Goal: Task Accomplishment & Management: Use online tool/utility

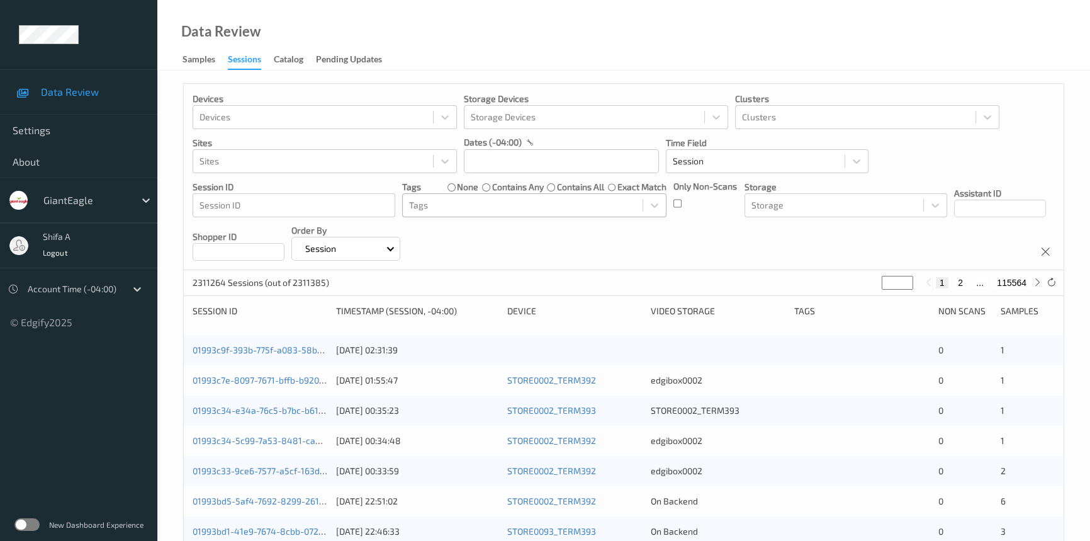
click at [571, 196] on div "Tags" at bounding box center [523, 205] width 240 height 20
click at [568, 162] on input "text" at bounding box center [561, 161] width 195 height 24
click at [532, 156] on input "text" at bounding box center [561, 161] width 195 height 24
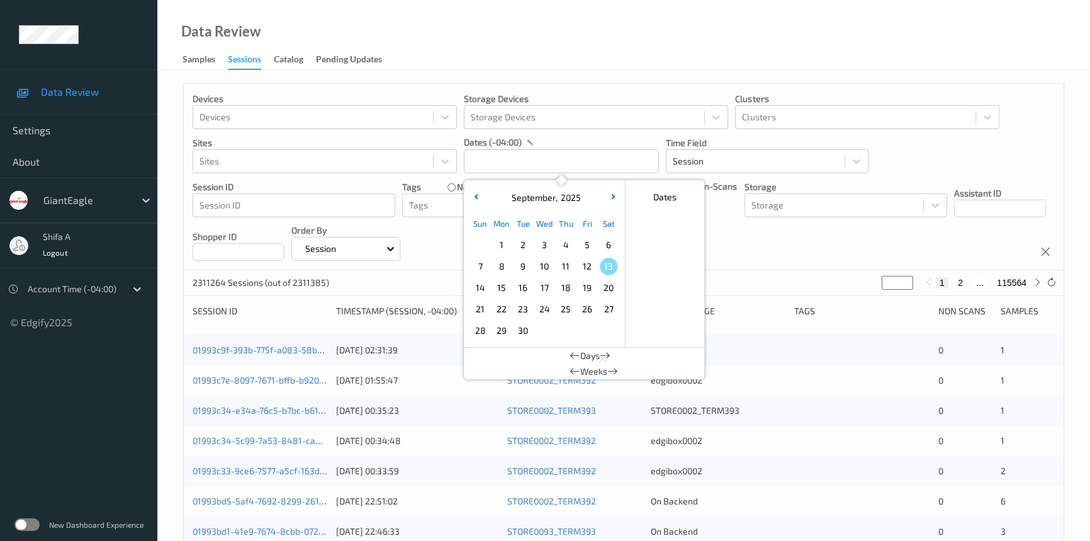
click at [568, 271] on span "11" at bounding box center [566, 266] width 18 height 18
type input "[DATE] 00:00 -> [DATE] 23:59"
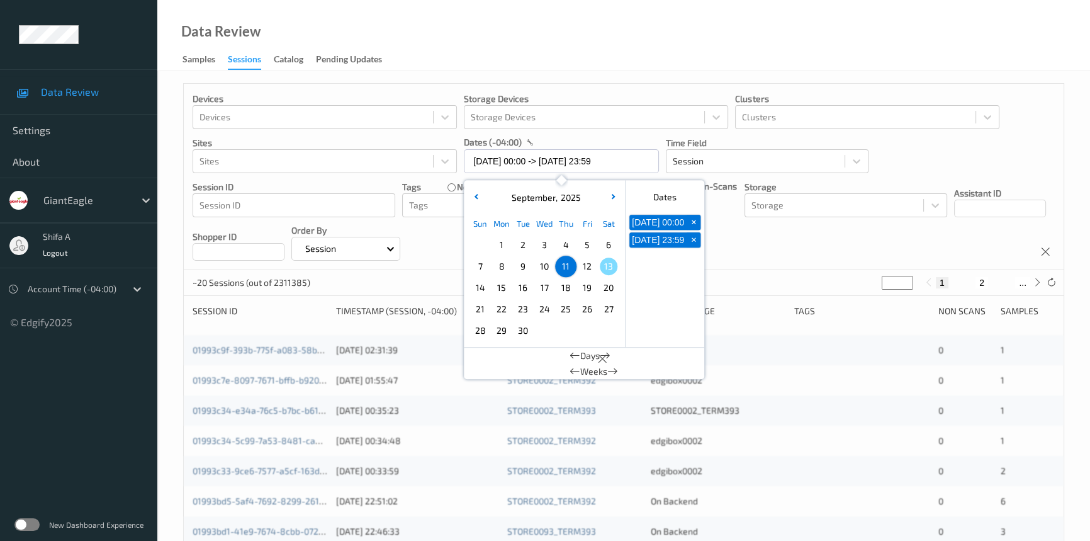
click at [619, 38] on div "Data Review Samples Sessions Catalog Pending Updates" at bounding box center [623, 35] width 933 height 70
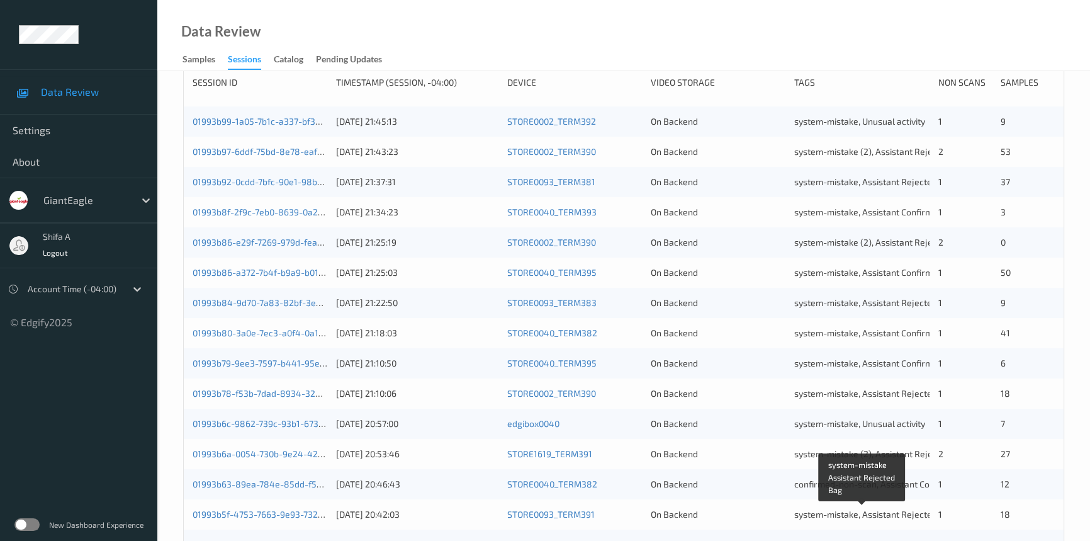
scroll to position [449, 0]
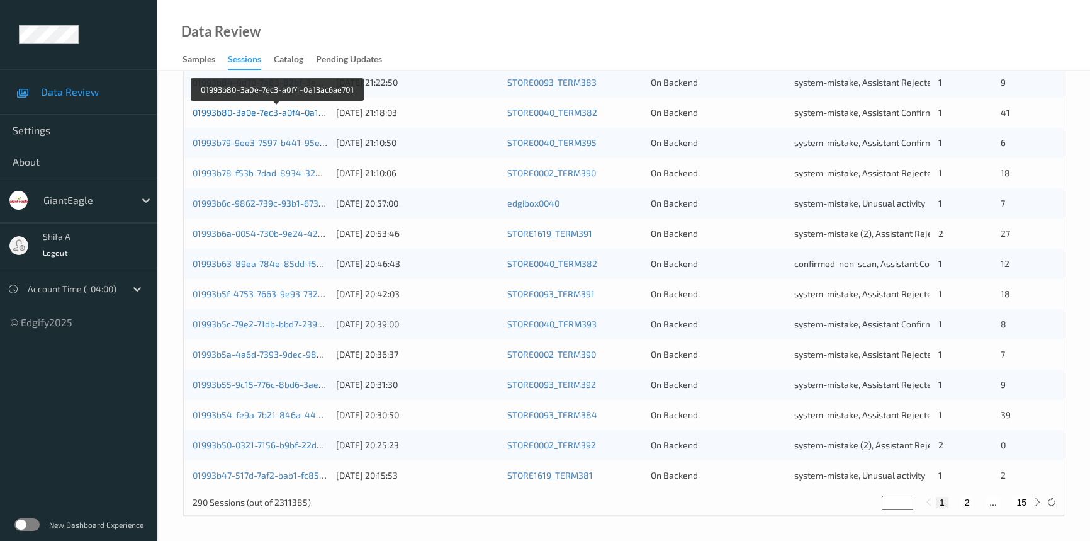
click at [241, 109] on link "01993b80-3a0e-7ec3-a0f4-0a13ac6ae701" at bounding box center [277, 112] width 169 height 11
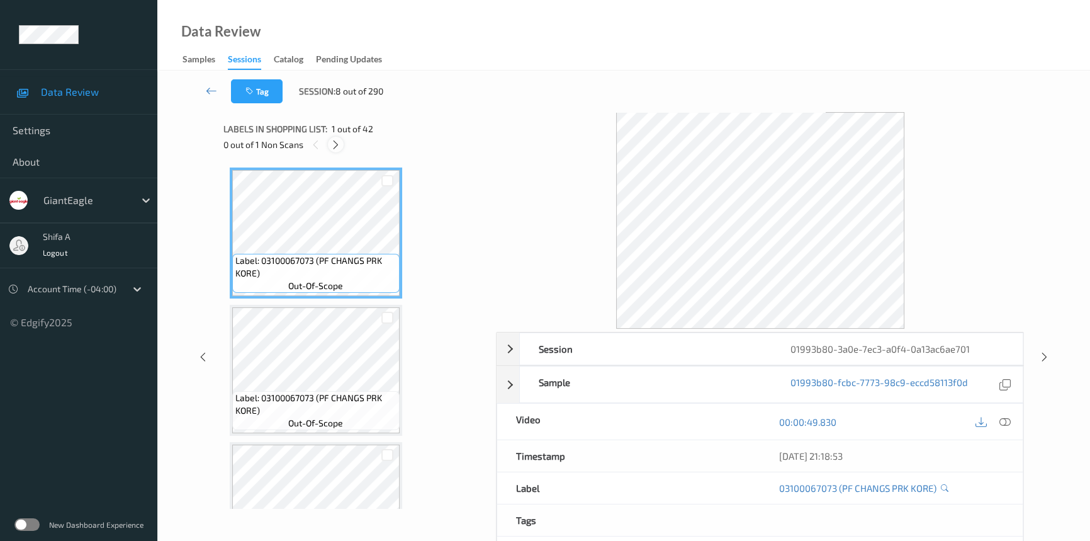
click at [337, 145] on icon at bounding box center [335, 144] width 11 height 11
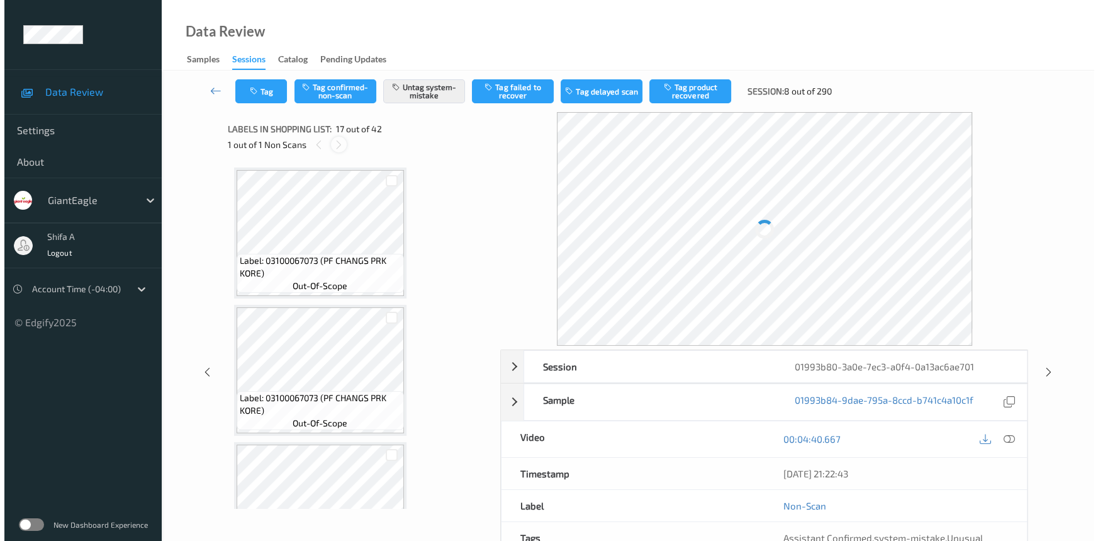
scroll to position [2058, 0]
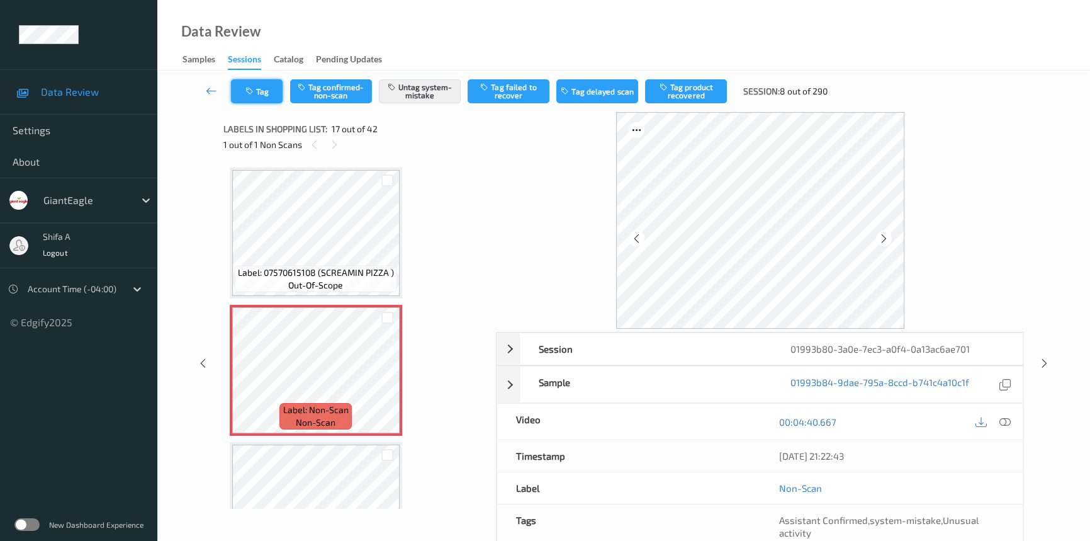
click at [262, 96] on button "Tag" at bounding box center [257, 91] width 52 height 24
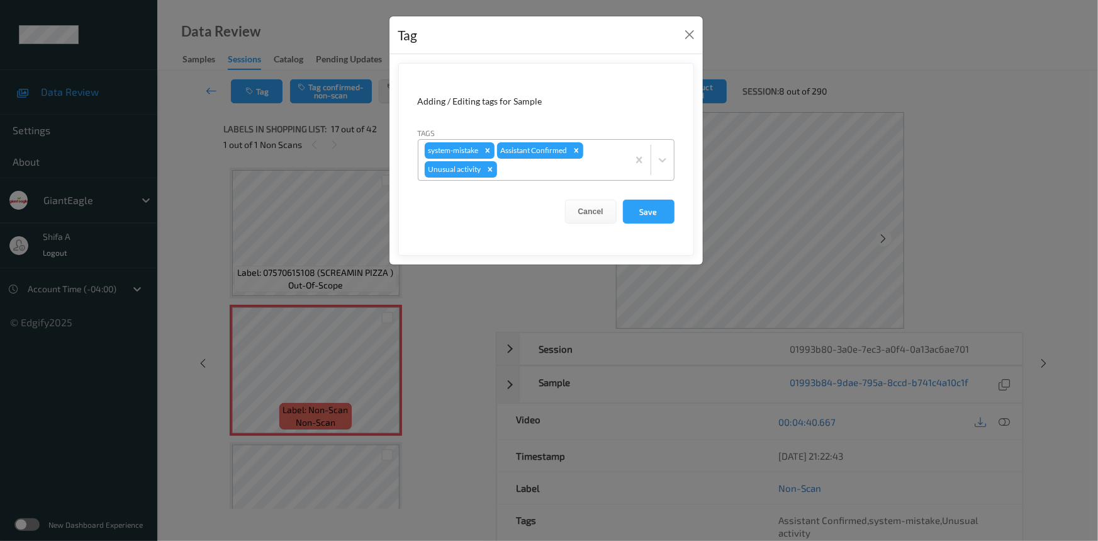
click at [570, 170] on div at bounding box center [561, 169] width 122 height 15
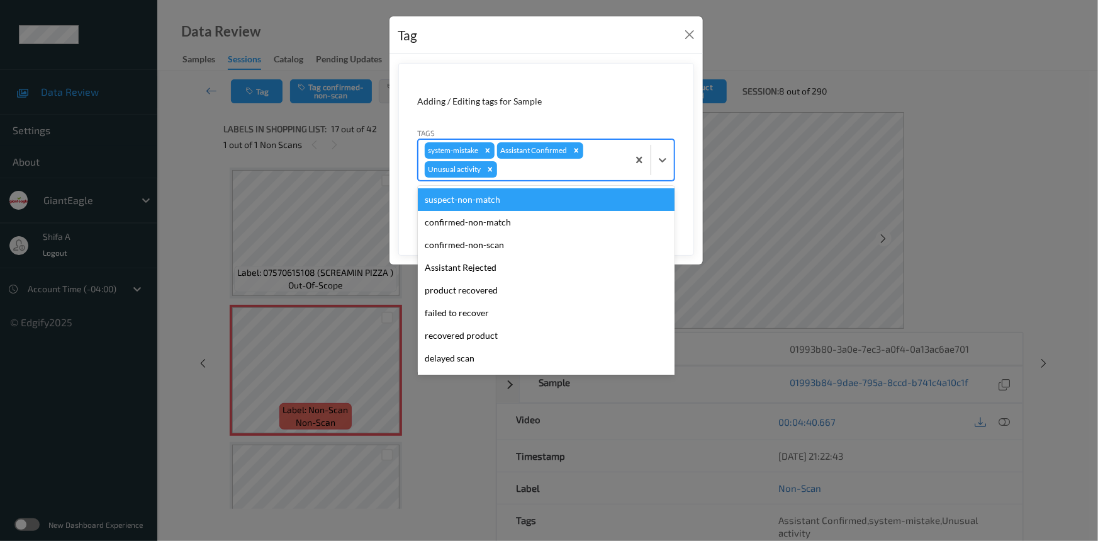
type input "b"
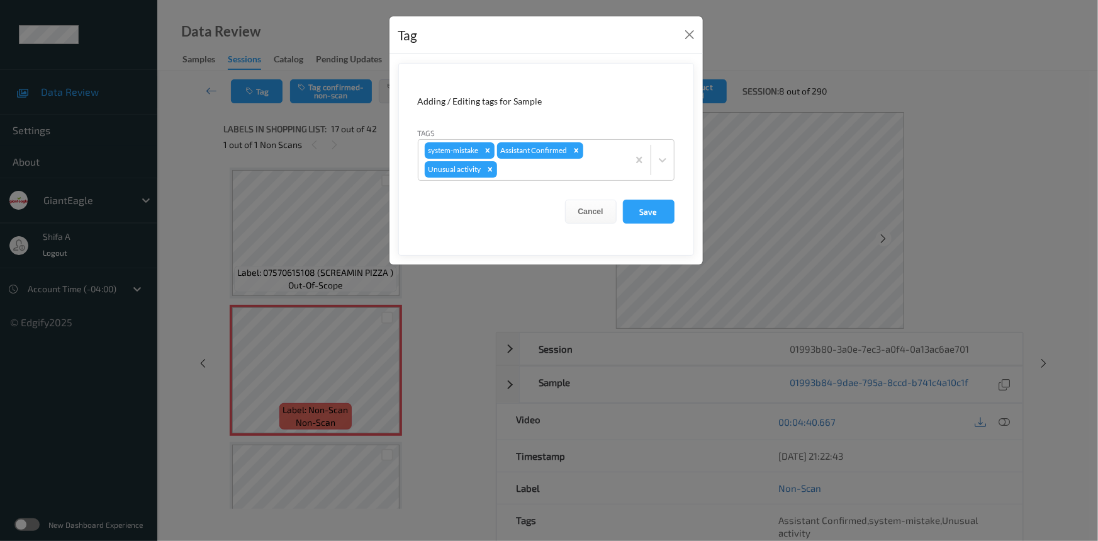
drag, startPoint x: 504, startPoint y: 359, endPoint x: 477, endPoint y: 222, distance: 139.7
click at [477, 222] on div "Cancel Save" at bounding box center [546, 212] width 257 height 24
click at [559, 167] on div at bounding box center [561, 169] width 122 height 15
click at [685, 30] on button "Close" at bounding box center [690, 35] width 18 height 18
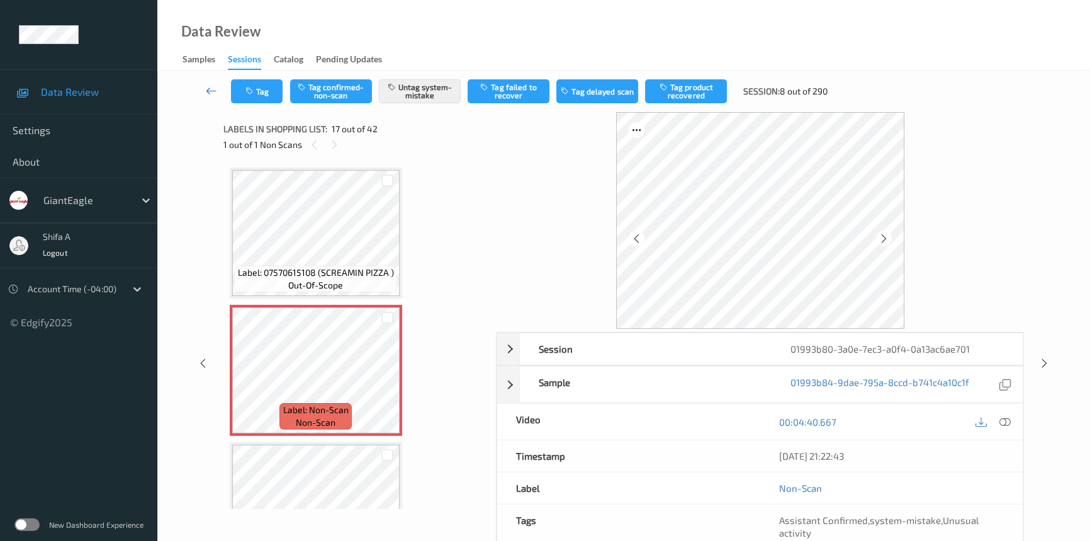
click at [213, 94] on icon at bounding box center [211, 90] width 11 height 13
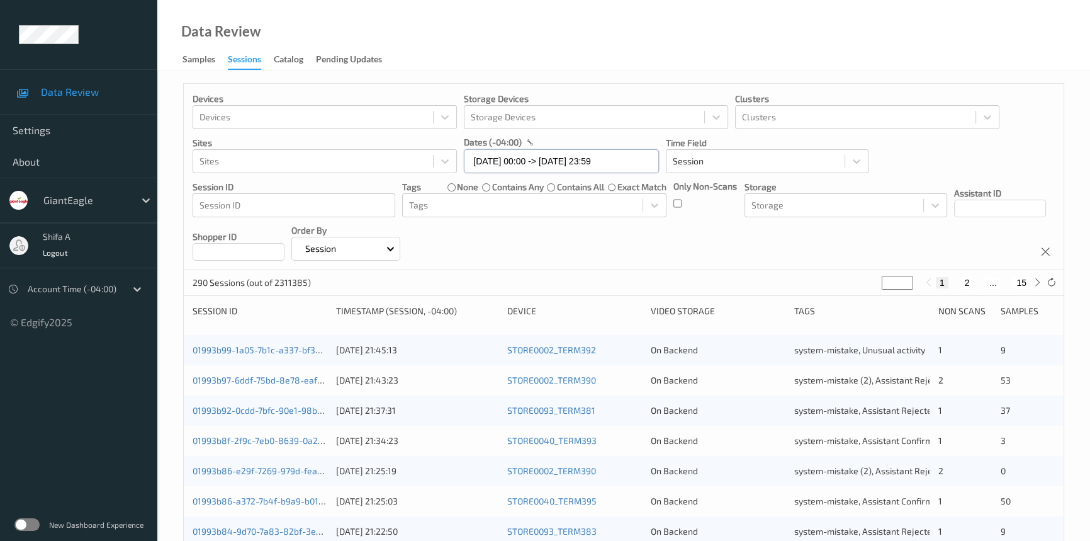
click at [623, 161] on input "[DATE] 00:00 -> [DATE] 23:59" at bounding box center [561, 161] width 195 height 24
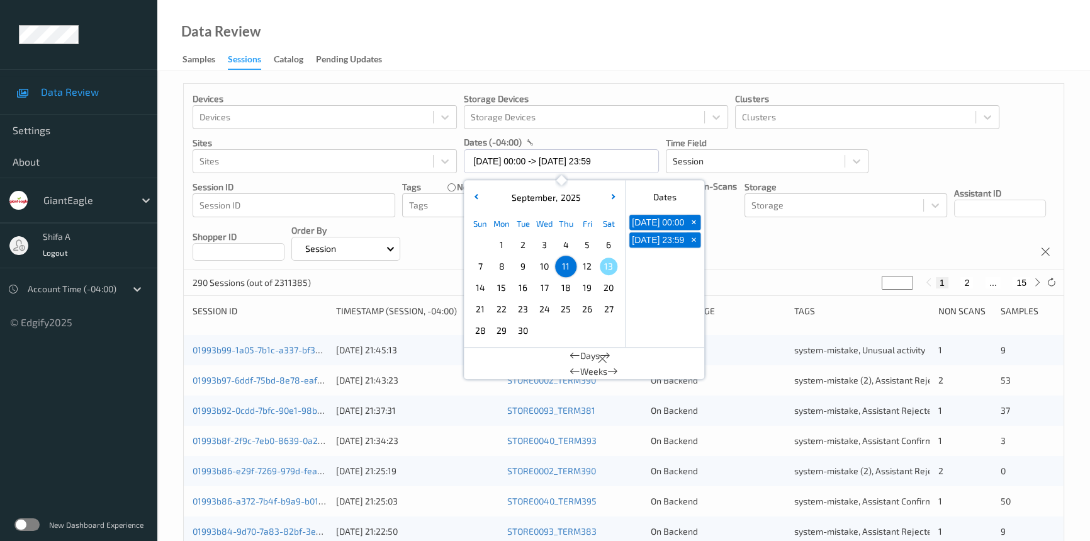
click at [522, 265] on span "9" at bounding box center [523, 266] width 18 height 18
click at [482, 264] on span "7" at bounding box center [480, 266] width 18 height 18
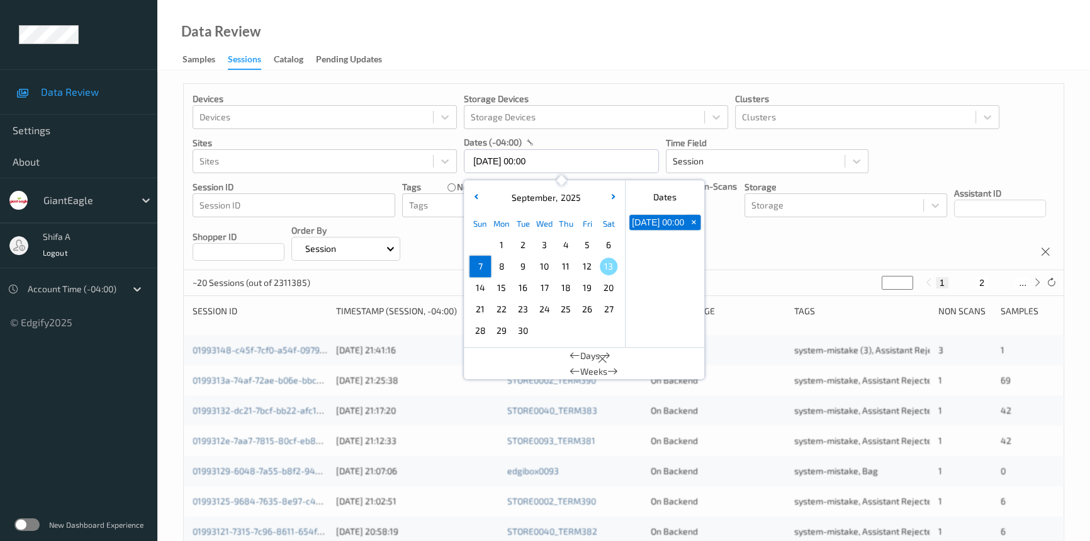
click at [482, 264] on span "7" at bounding box center [480, 266] width 18 height 18
type input "[DATE] 00:00 -> [DATE] 23:59"
click at [648, 58] on div "Data Review Samples Sessions Catalog Pending Updates" at bounding box center [623, 35] width 933 height 70
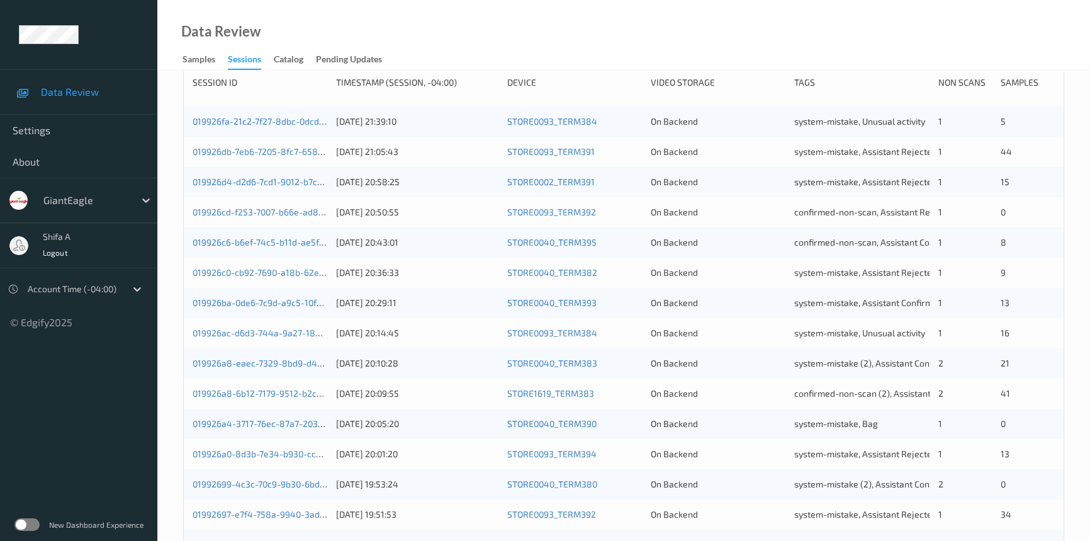
scroll to position [449, 0]
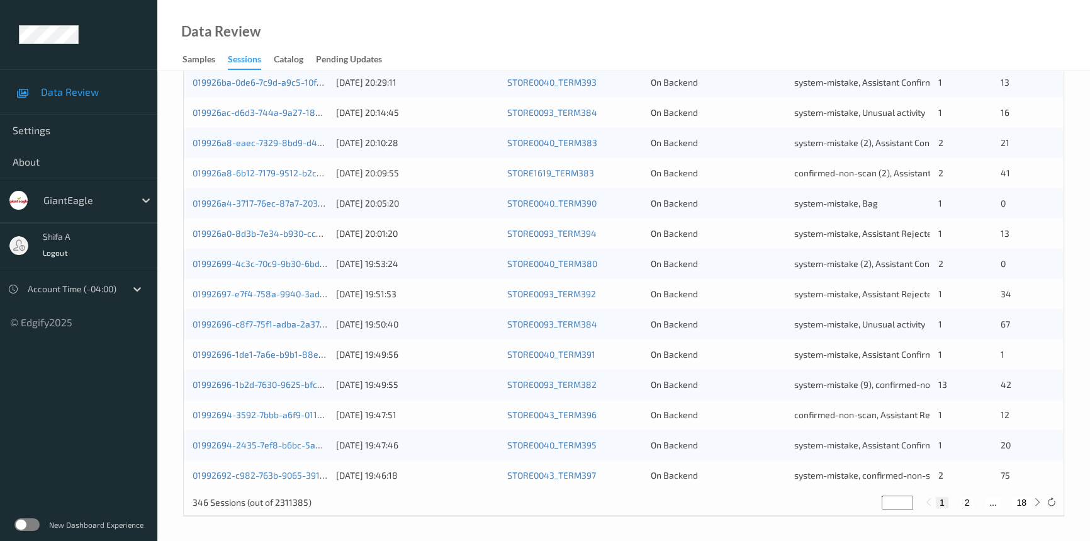
click at [967, 504] on button "2" at bounding box center [967, 502] width 13 height 11
type input "*"
click at [977, 498] on button "3" at bounding box center [979, 502] width 13 height 11
type input "*"
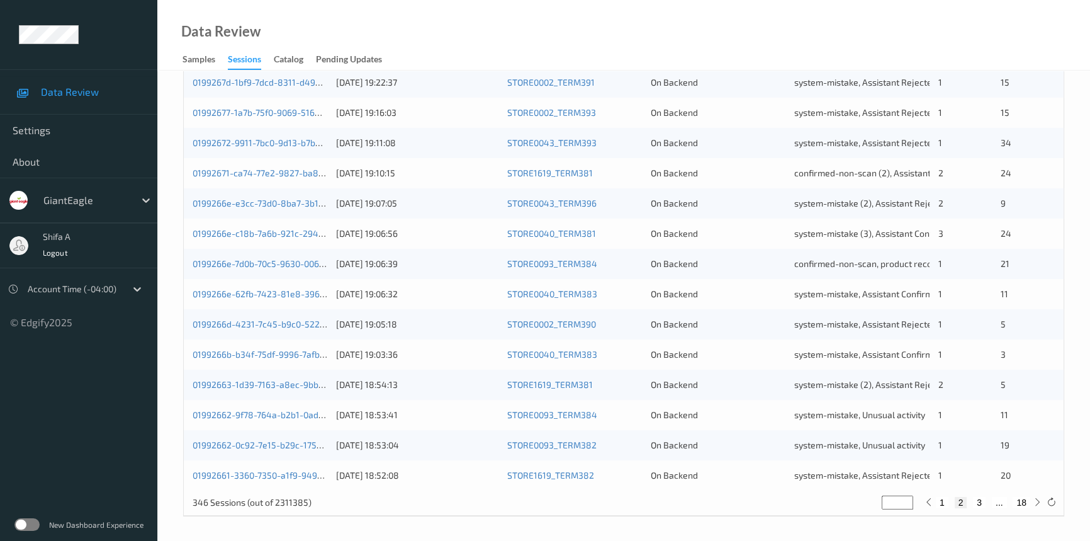
type input "*"
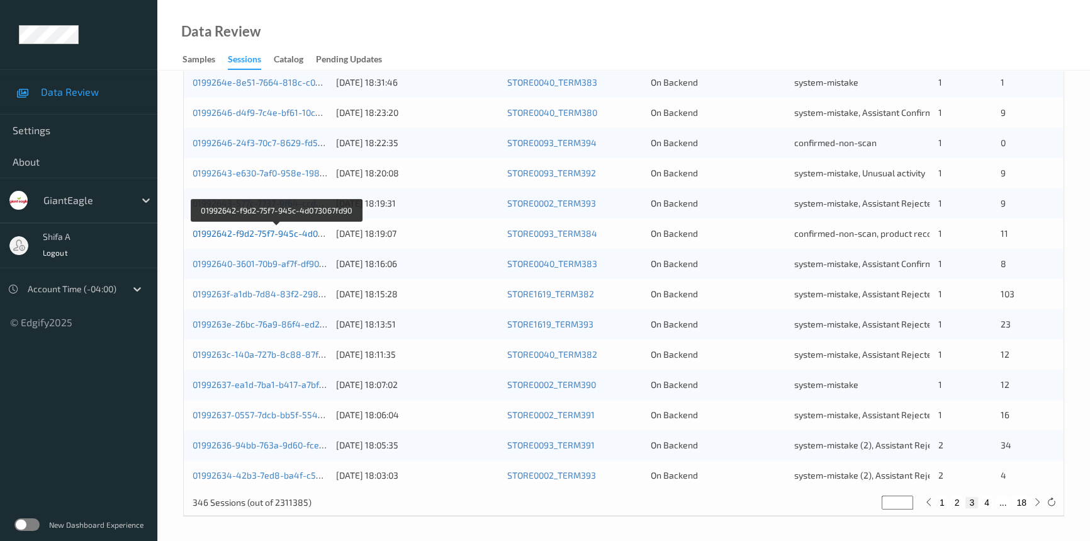
click at [245, 232] on link "01992642-f9d2-75f7-945c-4d073067fd90" at bounding box center [276, 233] width 167 height 11
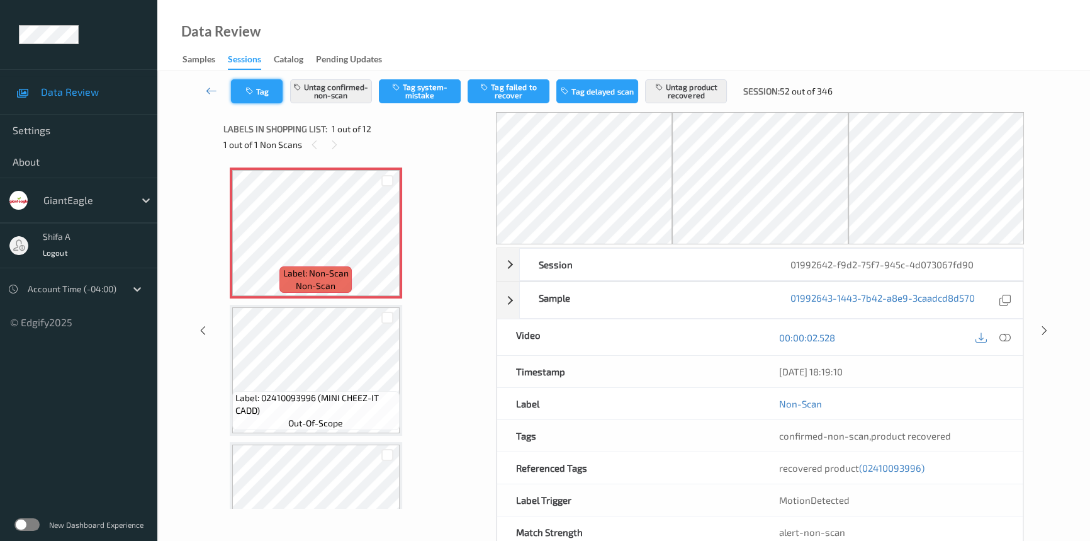
click at [254, 94] on icon "button" at bounding box center [250, 91] width 11 height 9
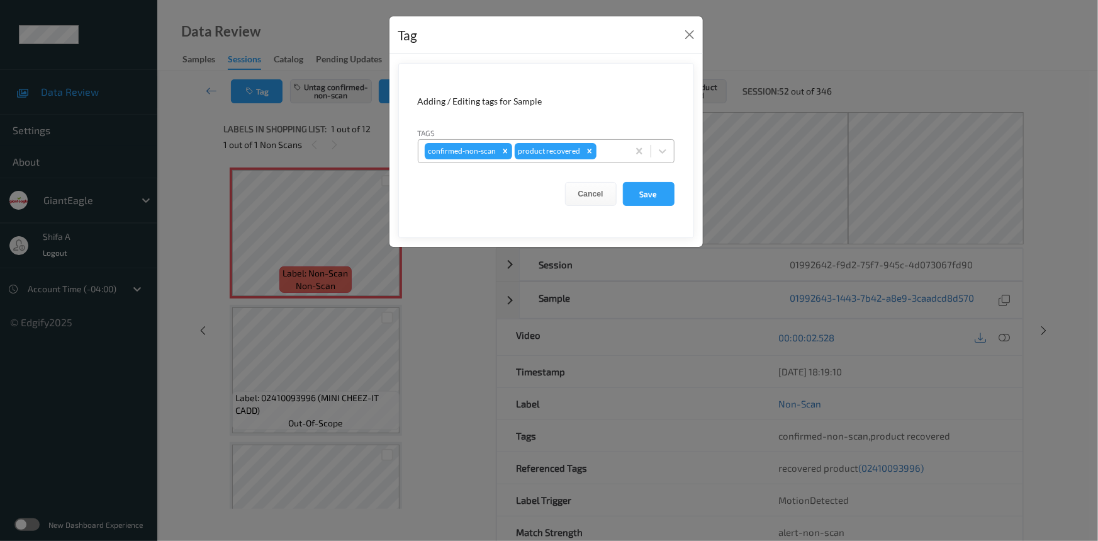
click at [616, 150] on div at bounding box center [610, 151] width 23 height 15
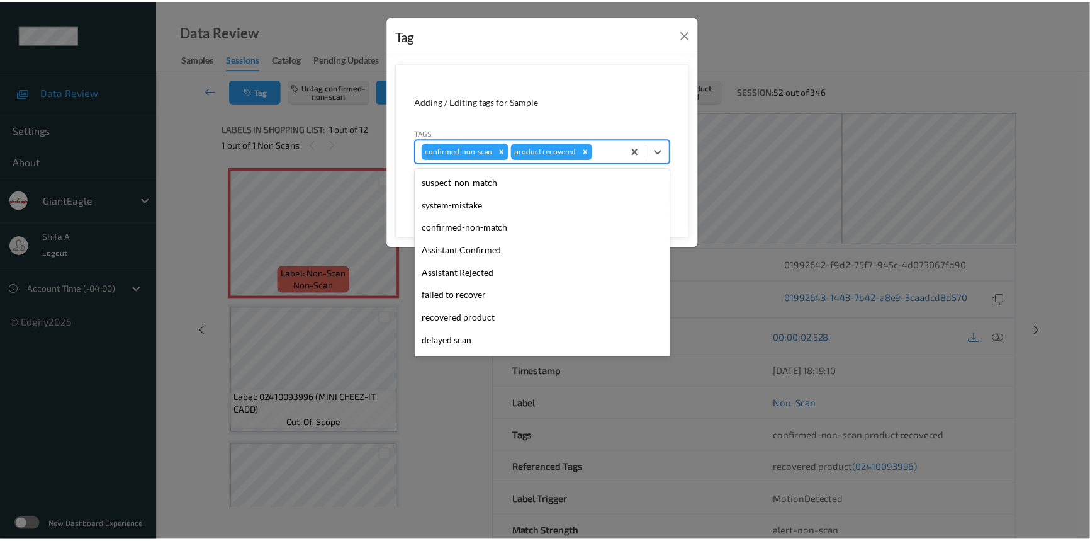
scroll to position [133, 0]
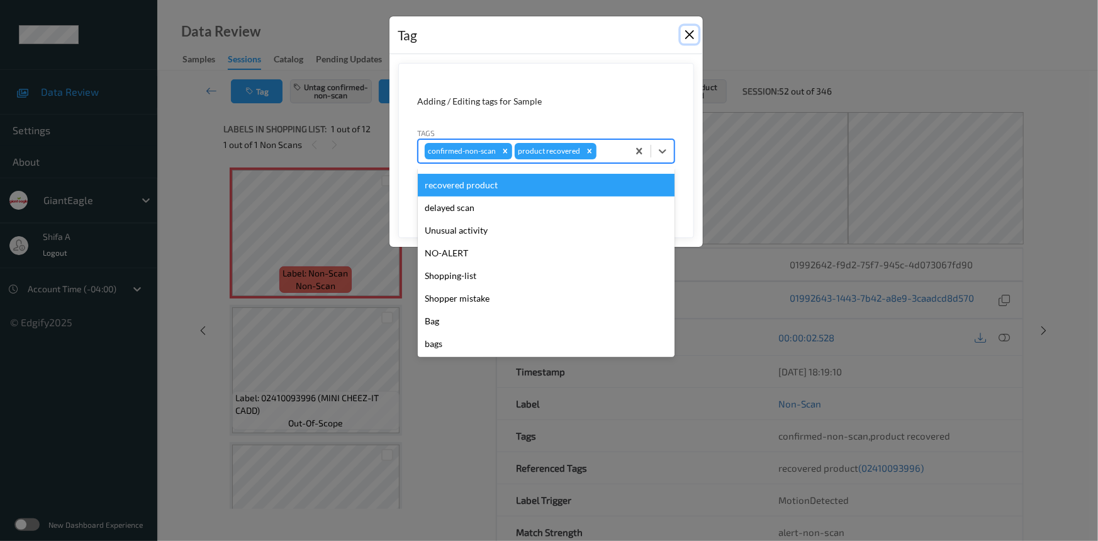
click at [686, 36] on button "Close" at bounding box center [690, 35] width 18 height 18
